Goal: Task Accomplishment & Management: Use online tool/utility

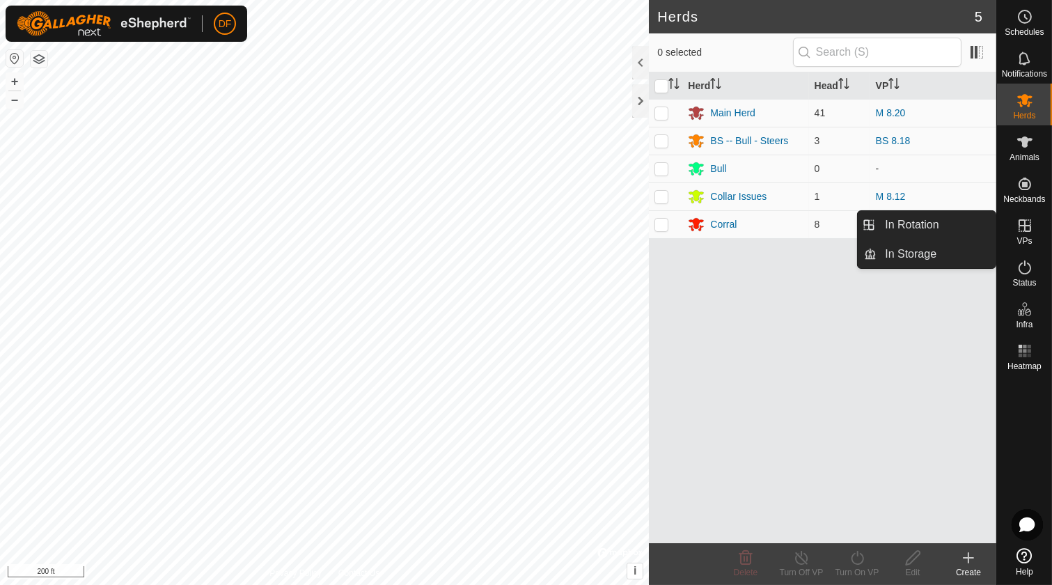
click at [1016, 230] on icon at bounding box center [1024, 225] width 17 height 17
click at [930, 216] on link "In Rotation" at bounding box center [935, 225] width 119 height 28
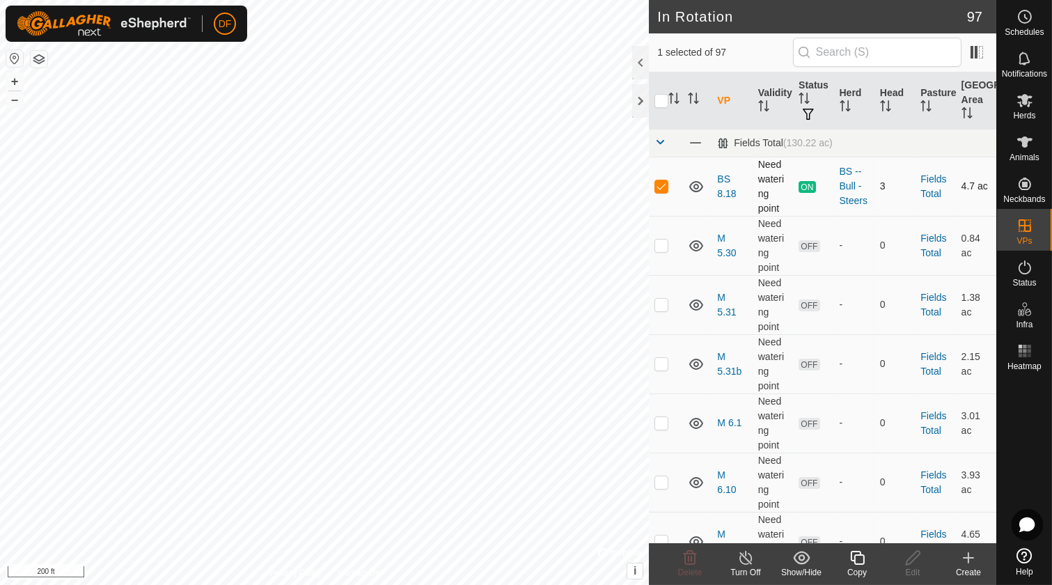
click at [654, 188] on td at bounding box center [665, 186] width 33 height 59
checkbox input "false"
checkbox input "true"
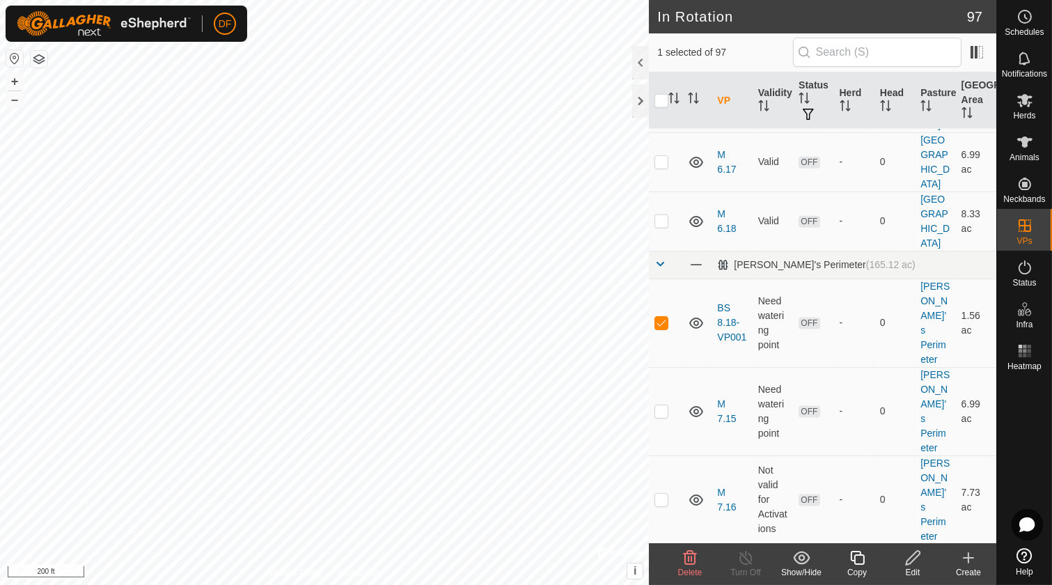
scroll to position [3353, 0]
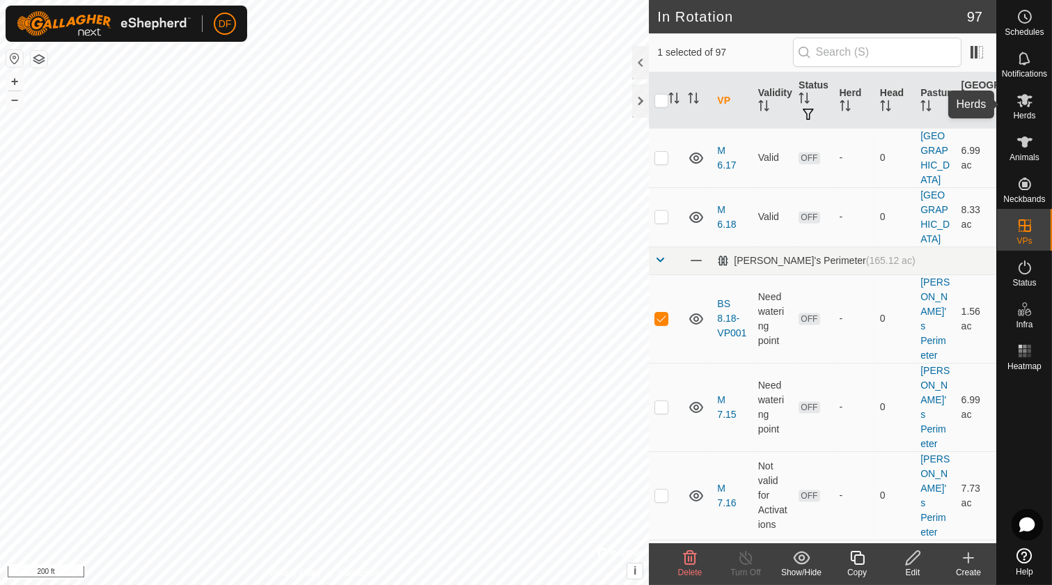
click at [1028, 103] on icon at bounding box center [1024, 100] width 15 height 13
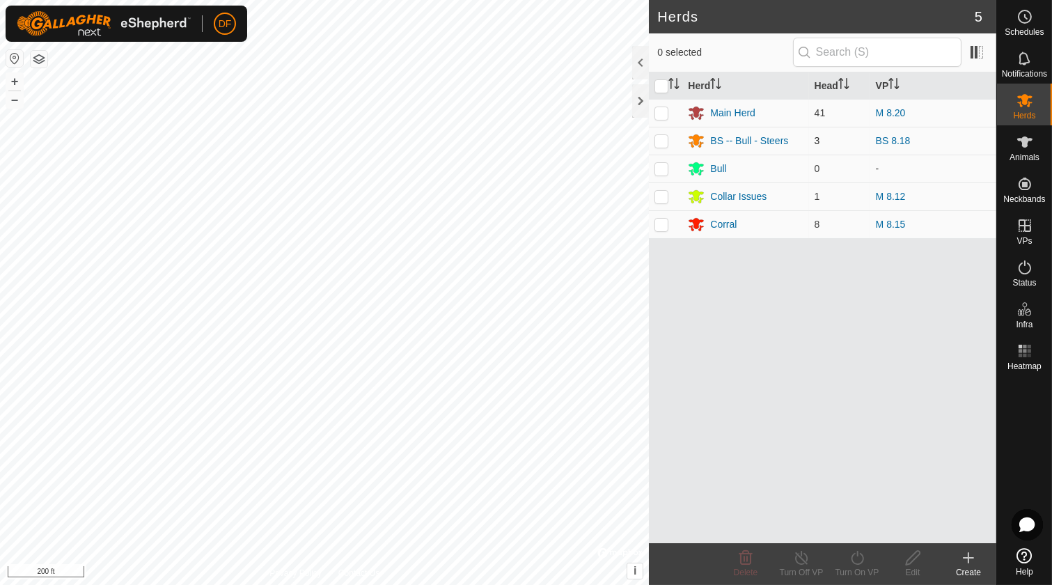
click at [662, 144] on p-checkbox at bounding box center [661, 140] width 14 height 11
checkbox input "true"
click at [851, 564] on icon at bounding box center [857, 557] width 17 height 17
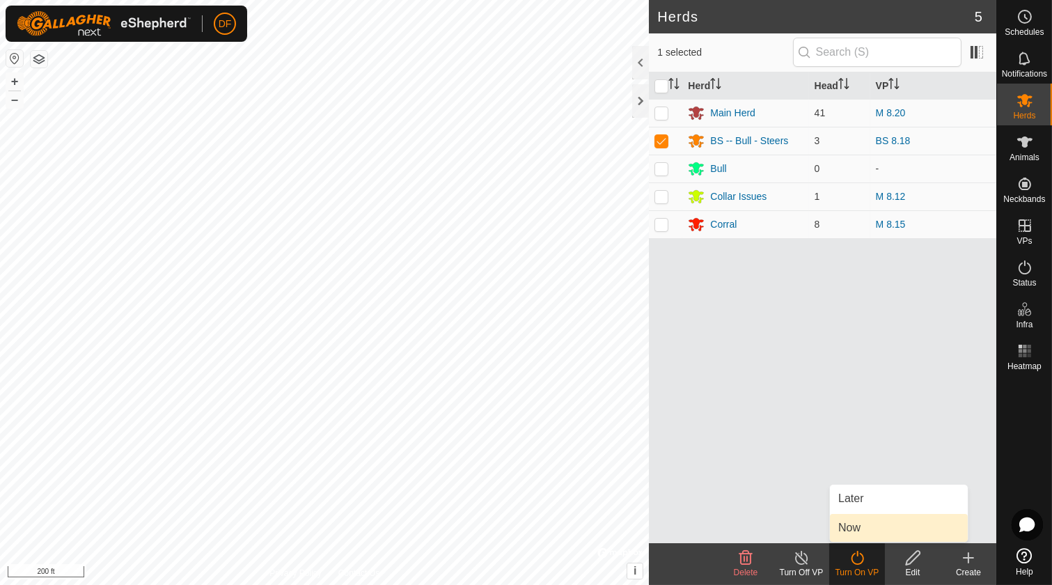
click at [851, 532] on link "Now" at bounding box center [899, 528] width 138 height 28
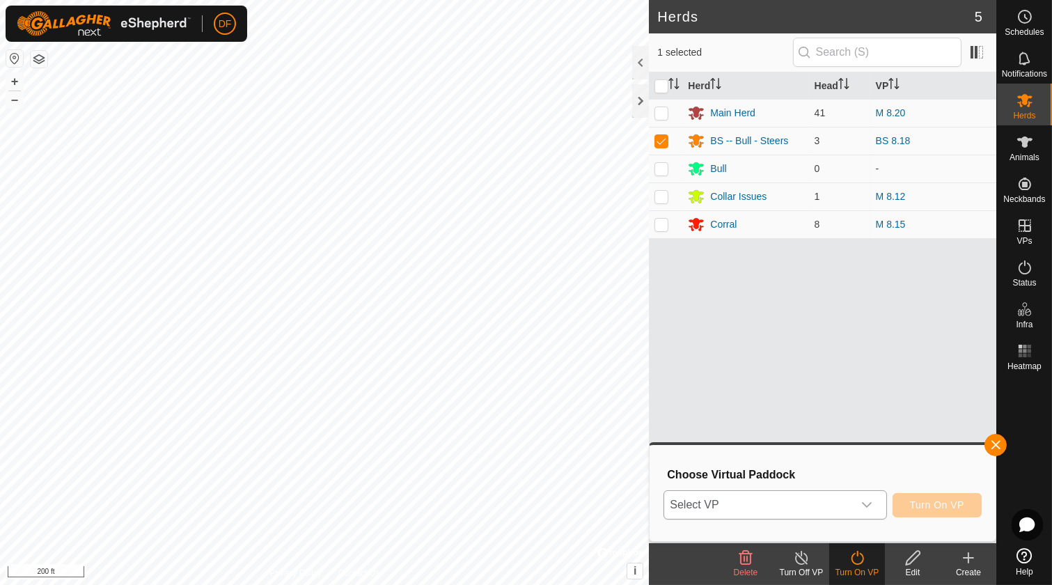
click at [867, 506] on icon "dropdown trigger" at bounding box center [866, 504] width 11 height 11
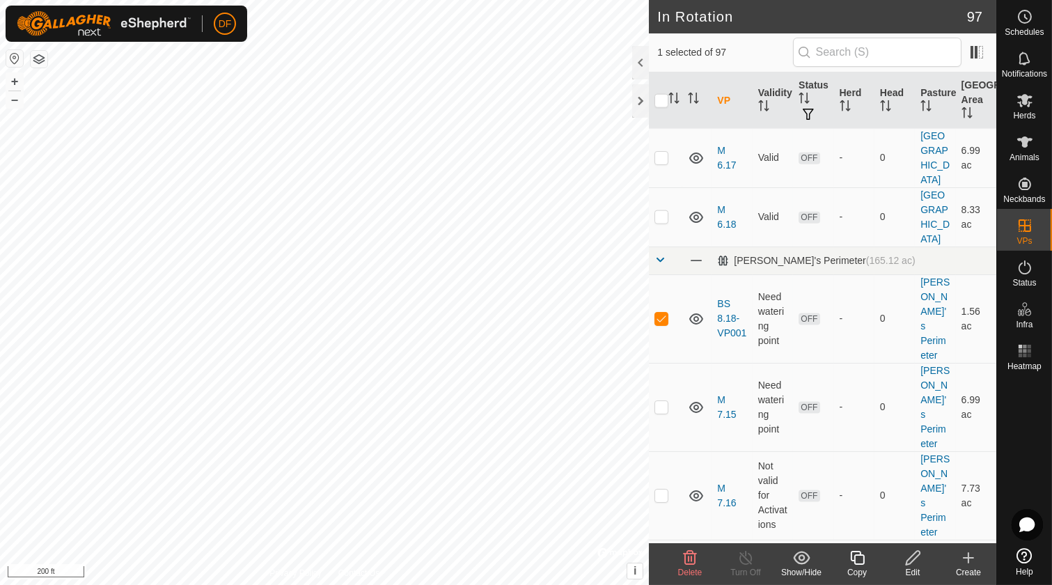
scroll to position [3365, 0]
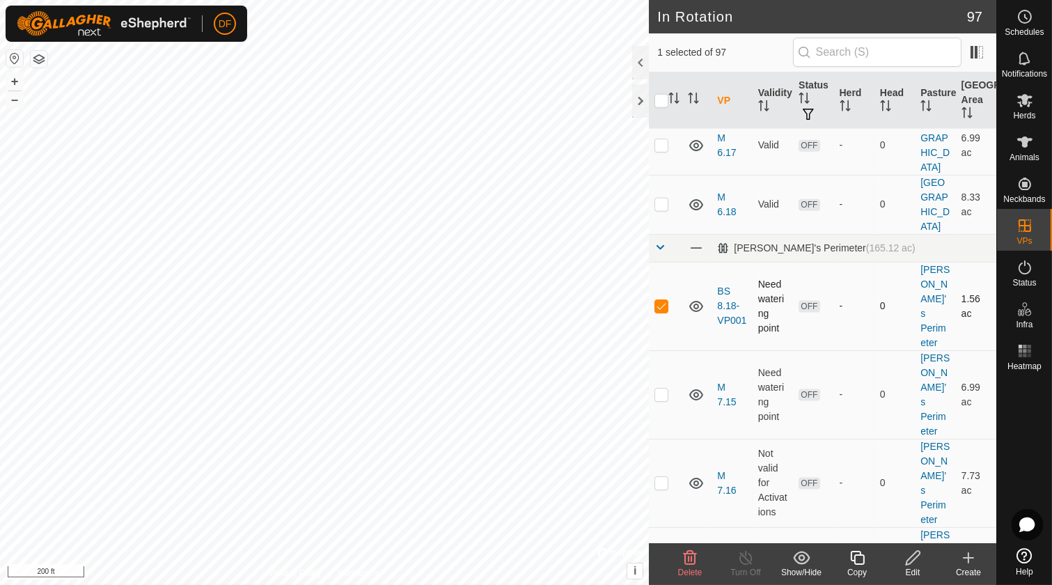
click at [661, 286] on td at bounding box center [665, 306] width 33 height 88
click at [661, 300] on p-checkbox at bounding box center [661, 305] width 14 height 11
checkbox input "false"
checkbox input "true"
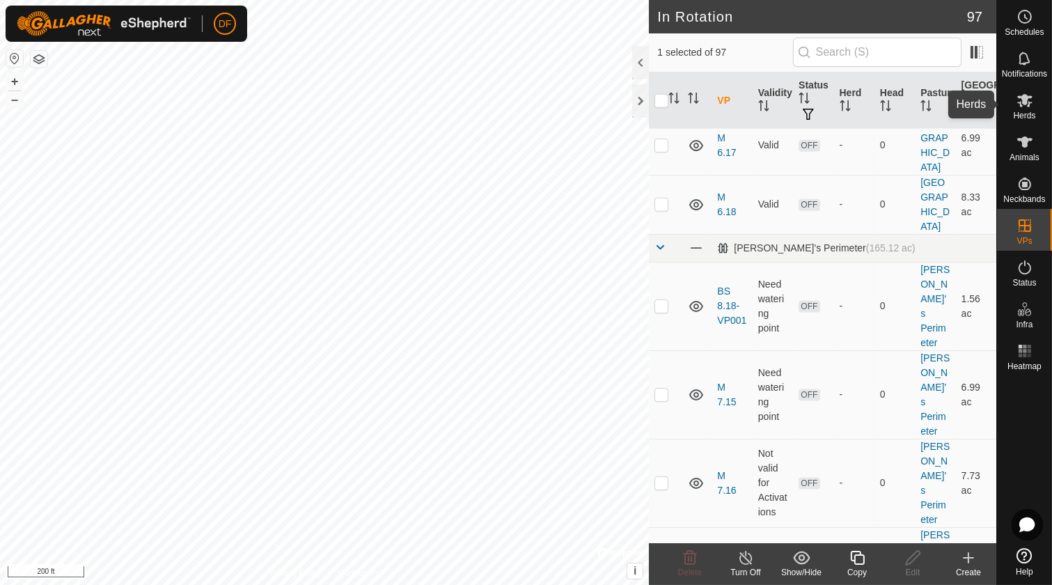
click at [1022, 111] on span "Herds" at bounding box center [1024, 115] width 22 height 8
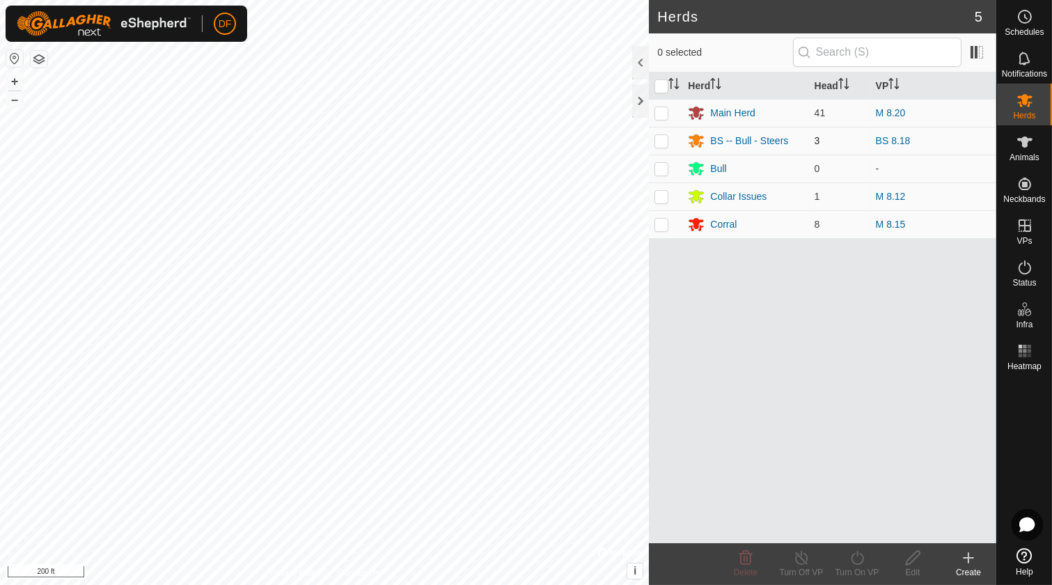
click at [663, 143] on p-checkbox at bounding box center [661, 140] width 14 height 11
checkbox input "true"
click at [858, 558] on icon at bounding box center [857, 557] width 17 height 17
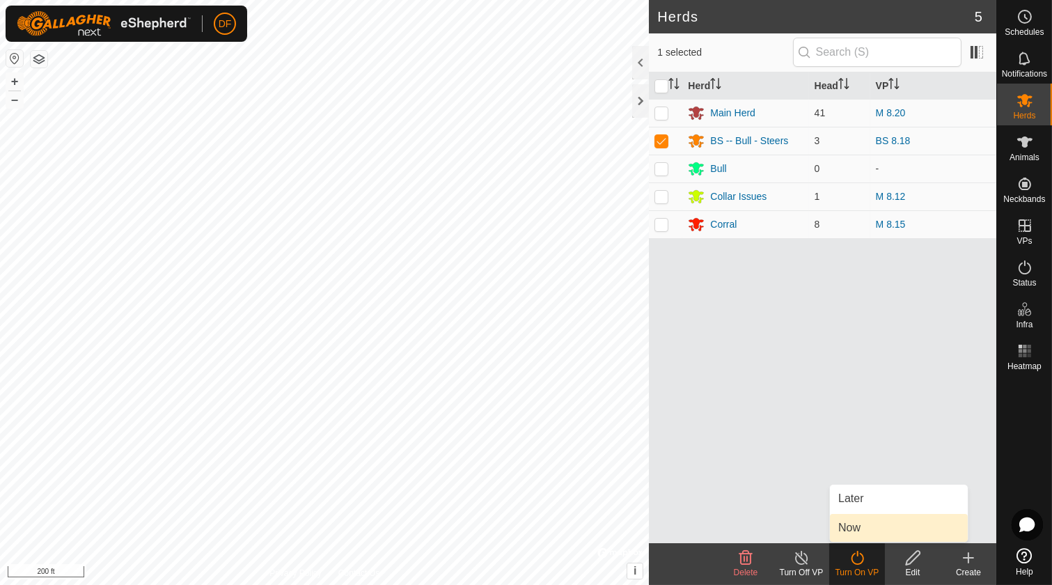
click at [849, 532] on link "Now" at bounding box center [899, 528] width 138 height 28
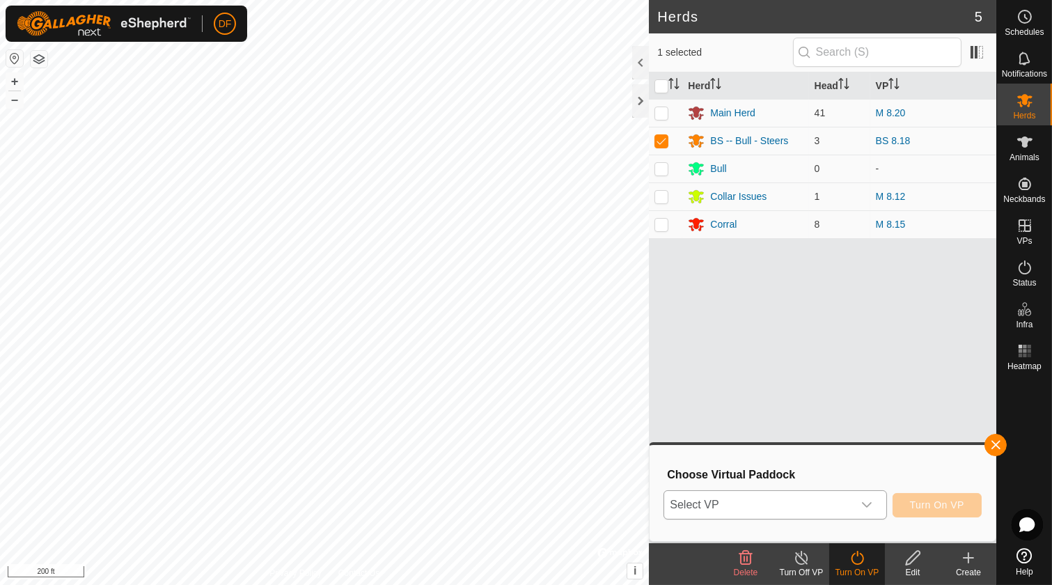
click at [863, 502] on div "dropdown trigger" at bounding box center [867, 505] width 28 height 28
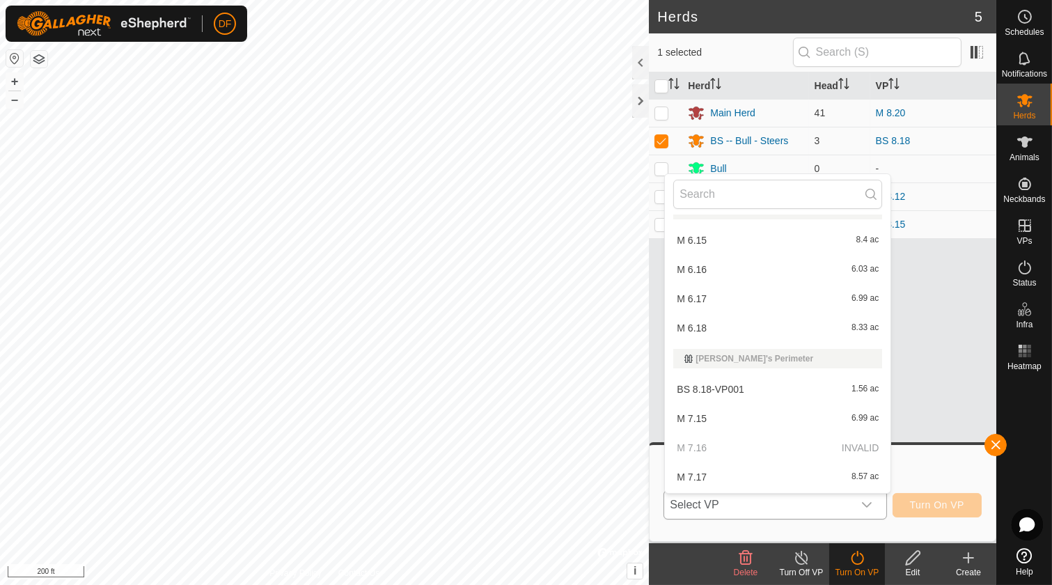
scroll to position [2152, 0]
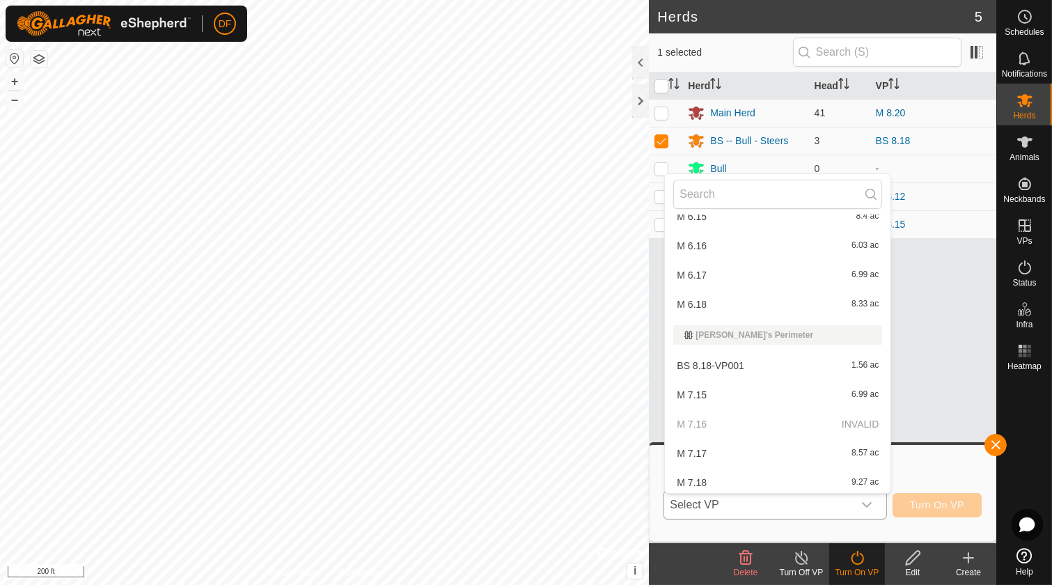
click at [718, 364] on li "BS 8.18-VP001 1.56 ac" at bounding box center [778, 366] width 226 height 28
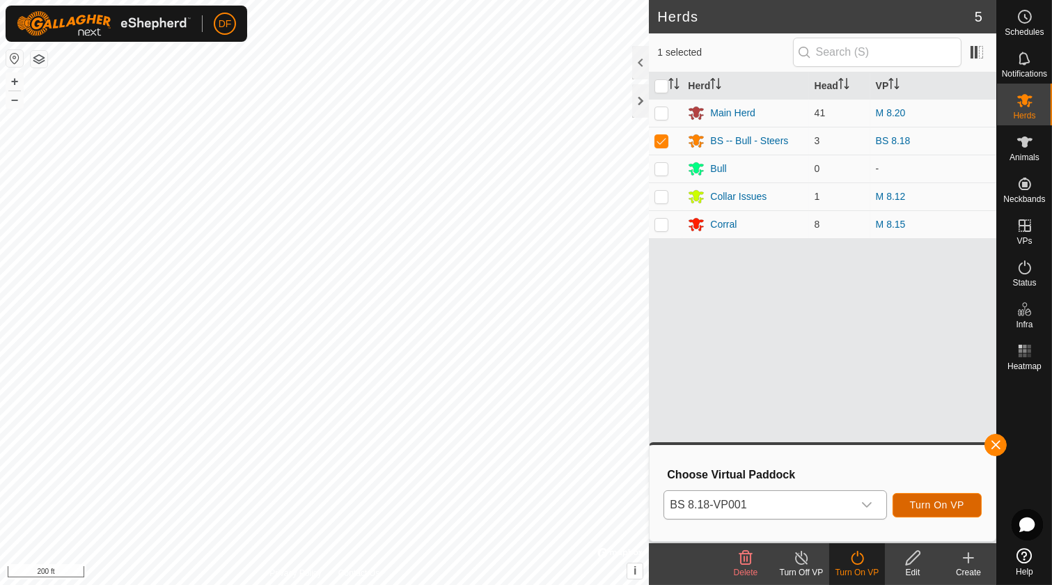
click at [923, 499] on span "Turn On VP" at bounding box center [937, 504] width 54 height 11
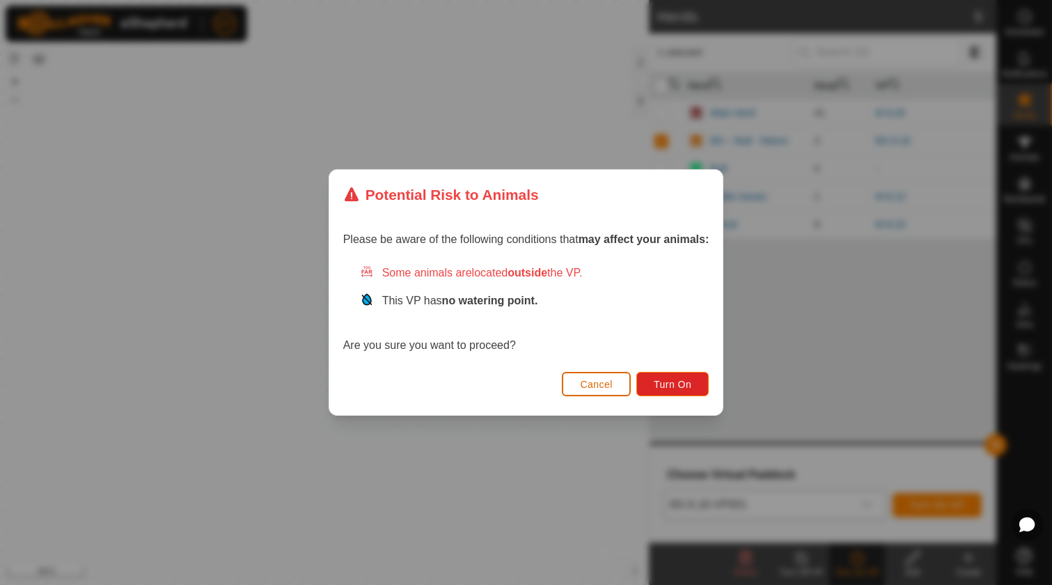
click at [601, 385] on span "Cancel" at bounding box center [596, 384] width 33 height 11
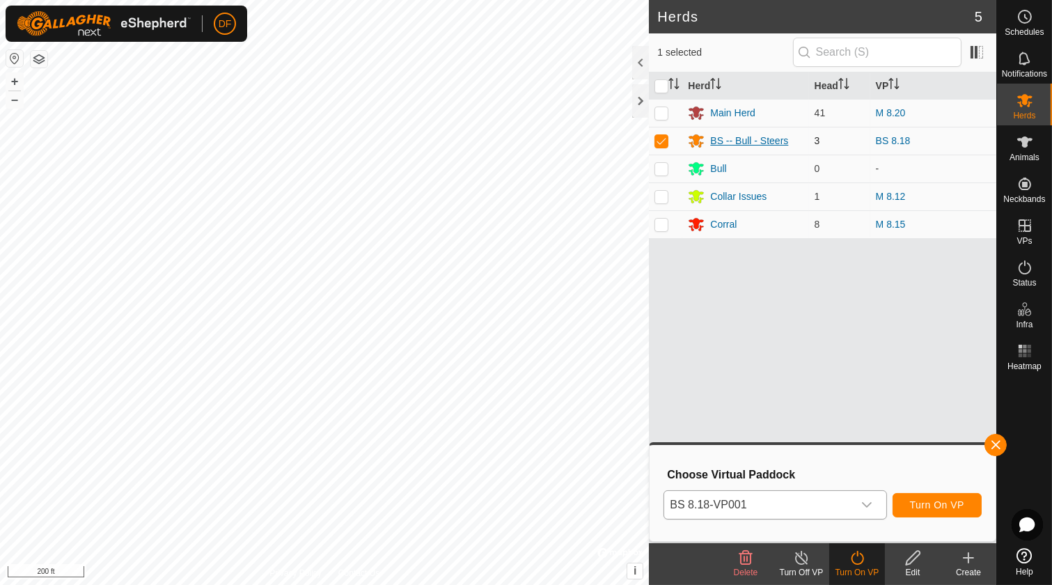
click at [745, 136] on div "BS -- Bull - Steers" at bounding box center [749, 141] width 78 height 15
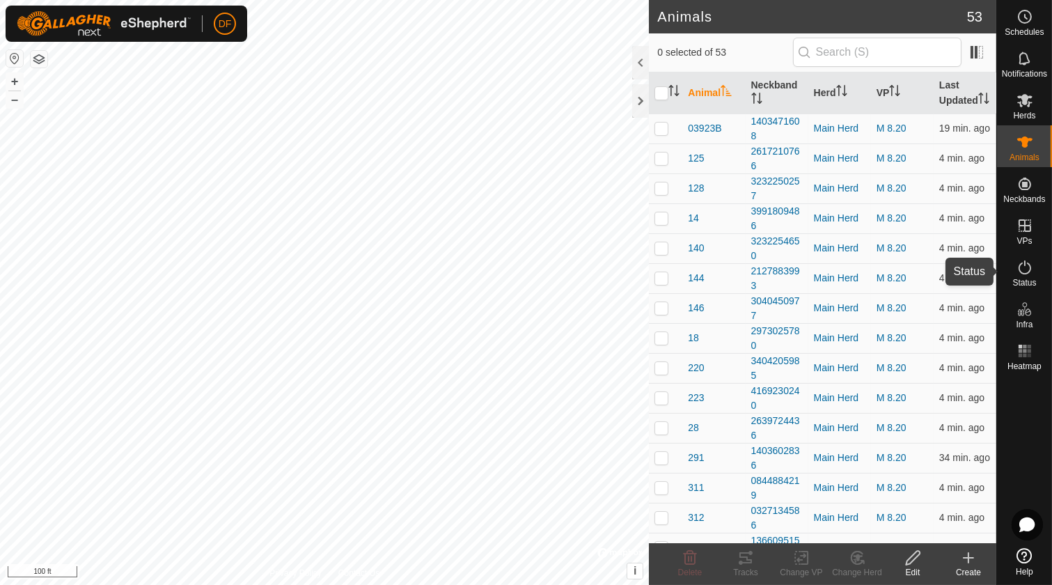
click at [1021, 265] on icon at bounding box center [1024, 267] width 17 height 17
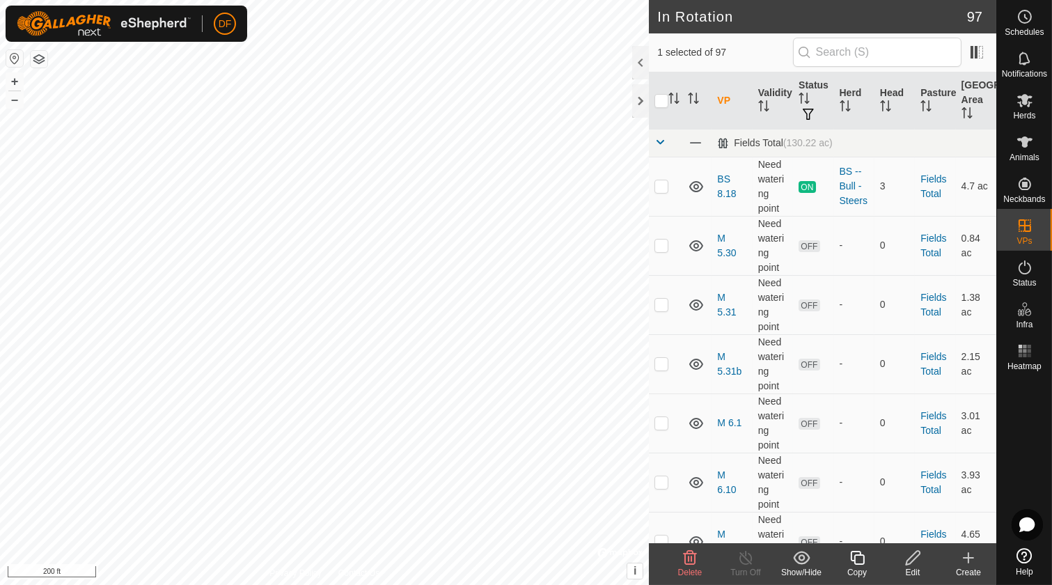
checkbox input "true"
checkbox input "false"
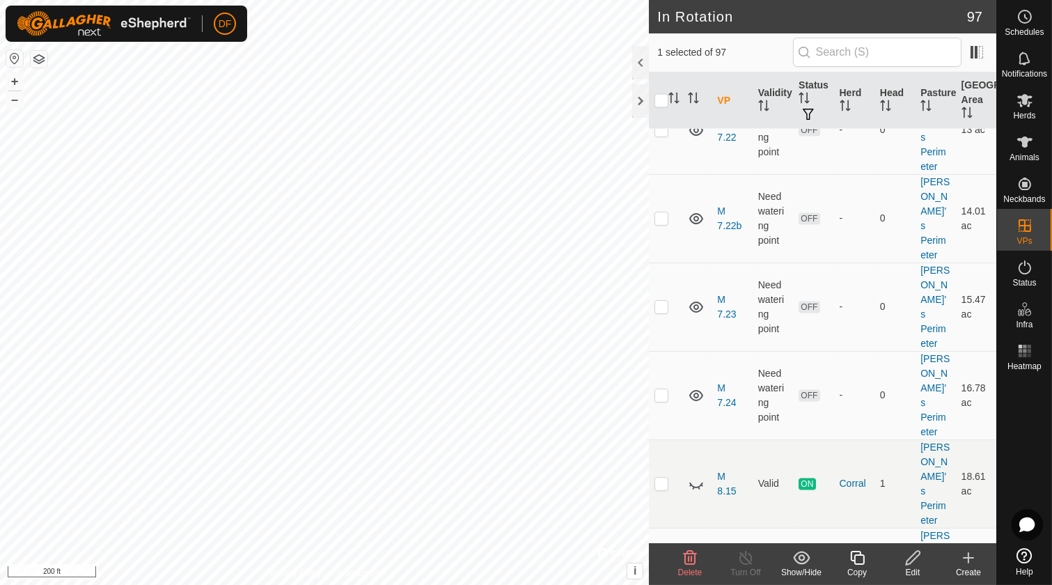
scroll to position [4295, 0]
